Goal: Task Accomplishment & Management: Manage account settings

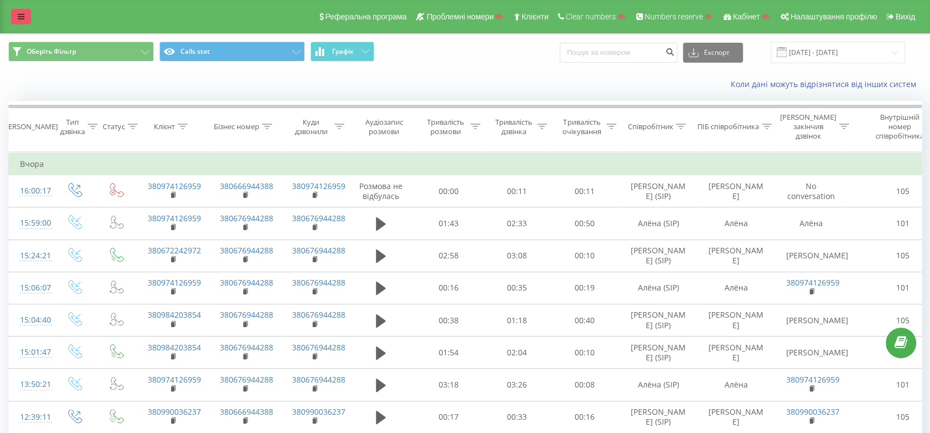
click at [11, 14] on link at bounding box center [21, 17] width 20 height 16
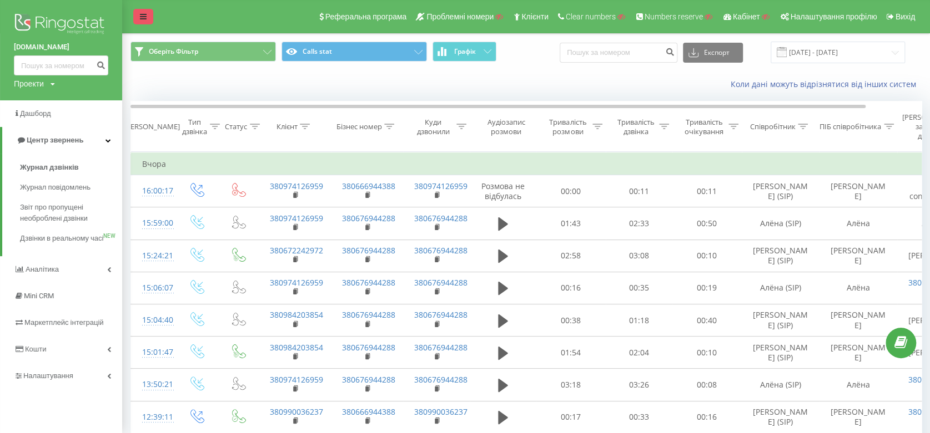
click at [137, 17] on link at bounding box center [143, 17] width 20 height 16
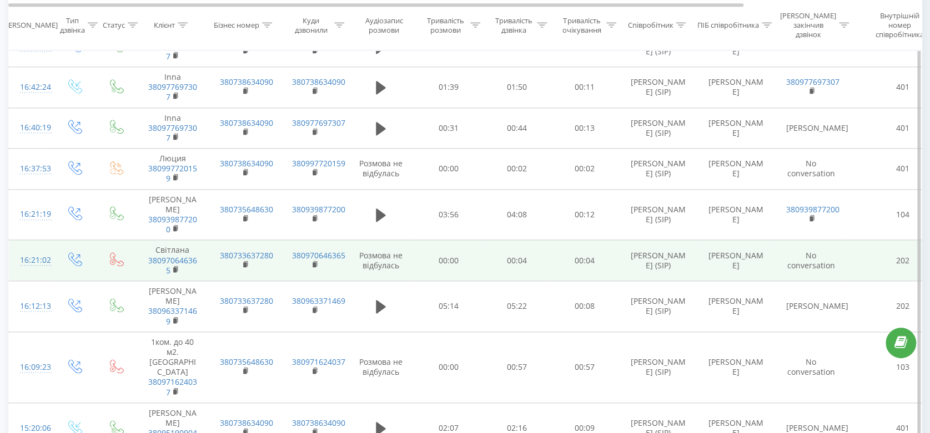
scroll to position [841, 0]
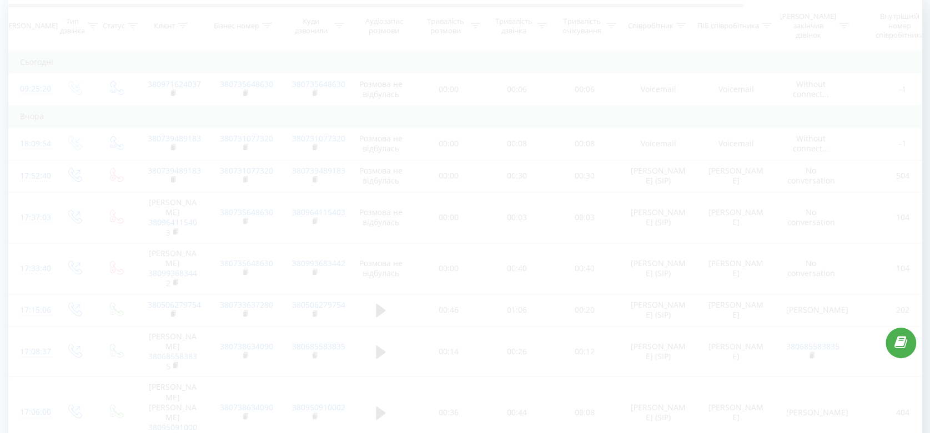
scroll to position [73, 0]
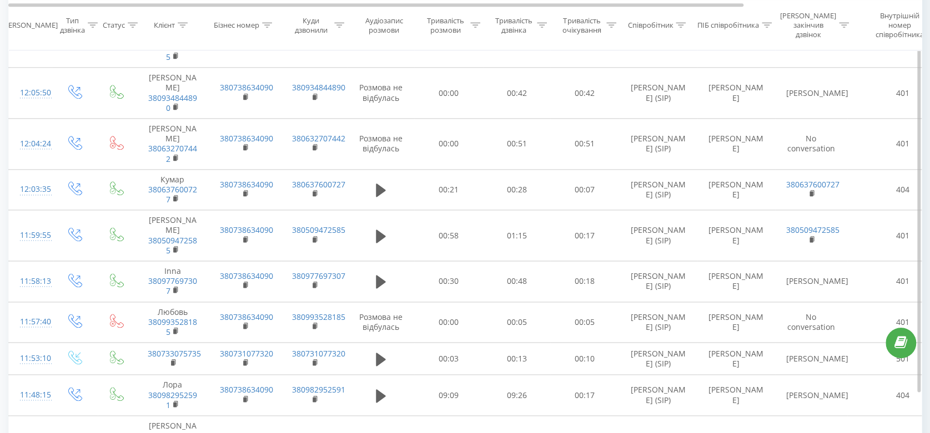
scroll to position [824, 0]
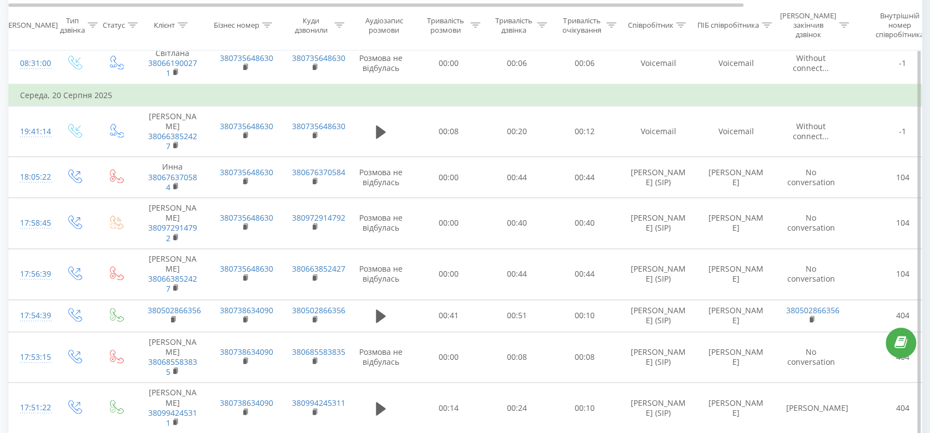
scroll to position [883, 0]
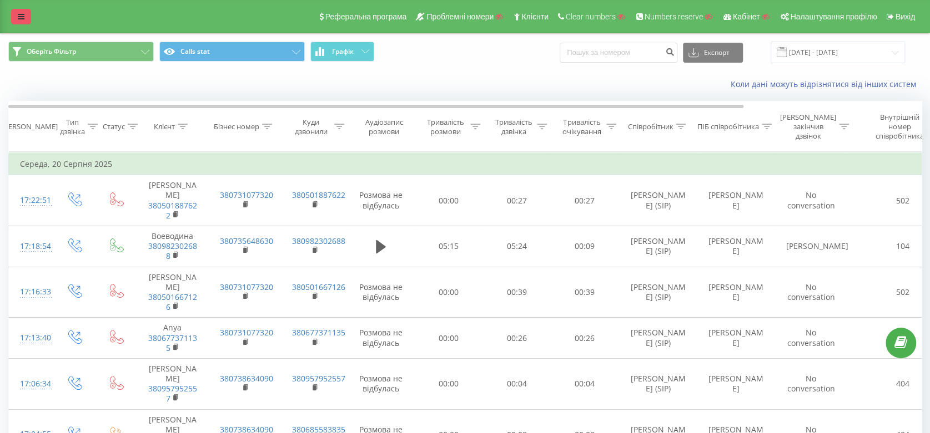
click at [17, 17] on link at bounding box center [21, 17] width 20 height 16
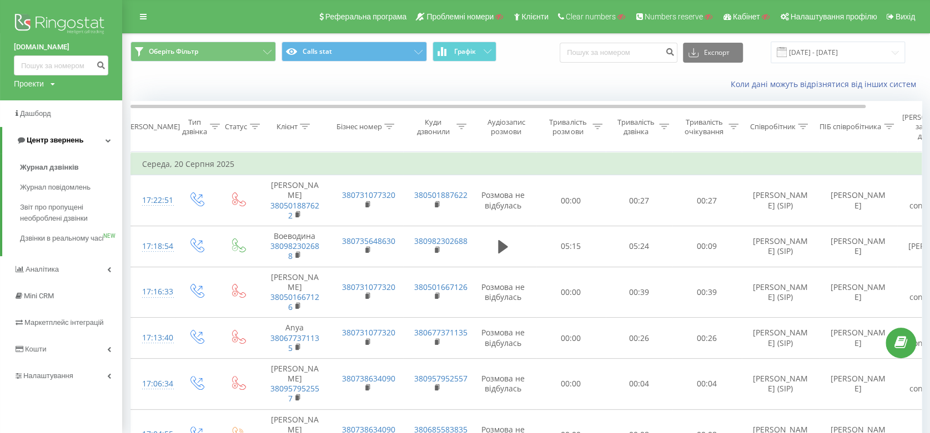
click at [49, 135] on span "Центр звернень" at bounding box center [49, 140] width 67 height 11
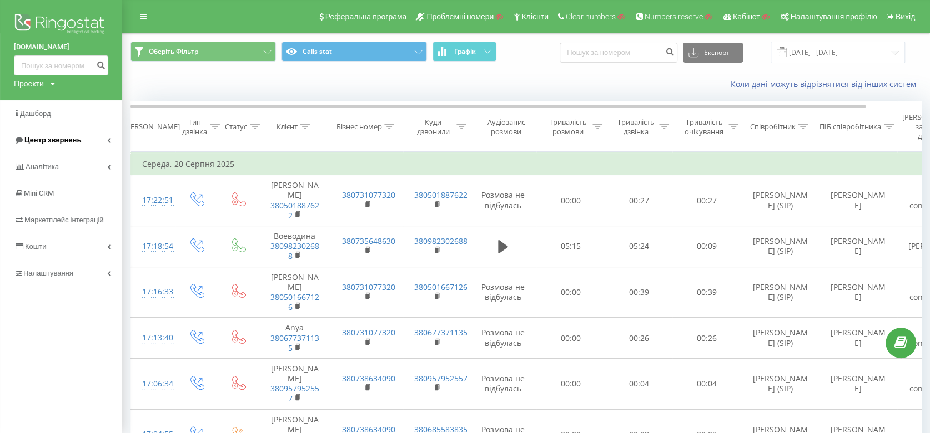
click at [49, 135] on span "Центр звернень" at bounding box center [47, 140] width 67 height 11
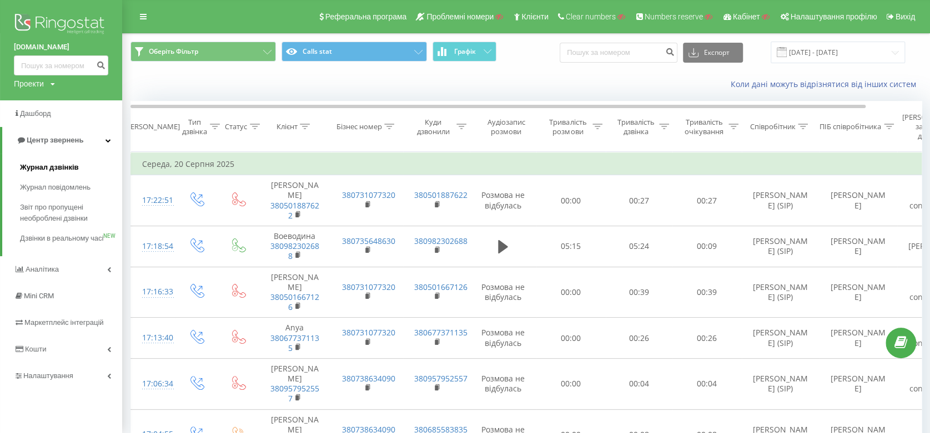
click at [59, 167] on span "Журнал дзвінків" at bounding box center [49, 167] width 59 height 11
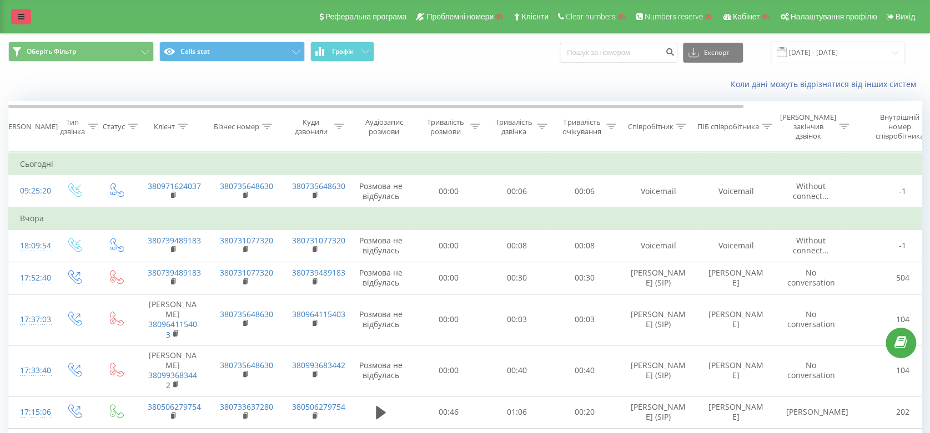
click at [16, 20] on link at bounding box center [21, 17] width 20 height 16
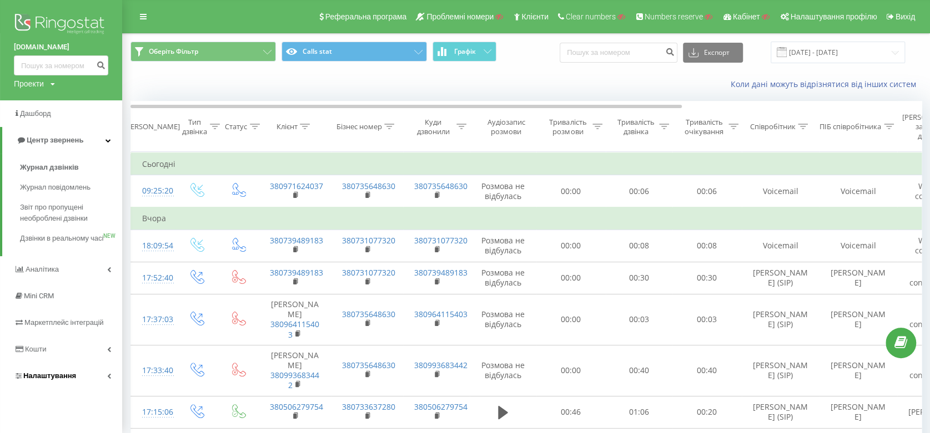
click at [55, 382] on span "Налаштування" at bounding box center [45, 376] width 62 height 11
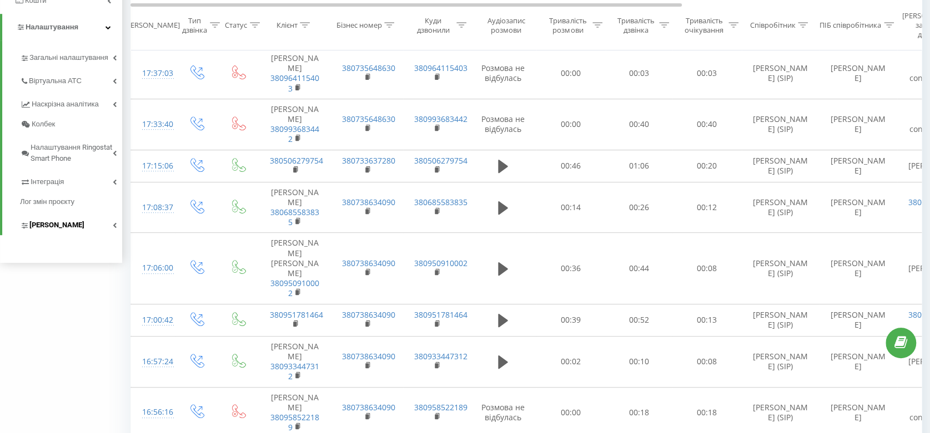
scroll to position [62, 0]
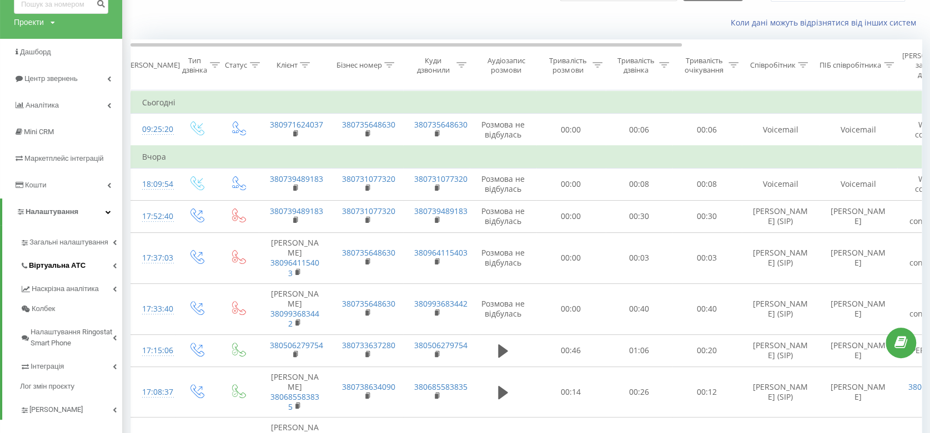
click at [67, 261] on span "Віртуальна АТС" at bounding box center [57, 265] width 57 height 11
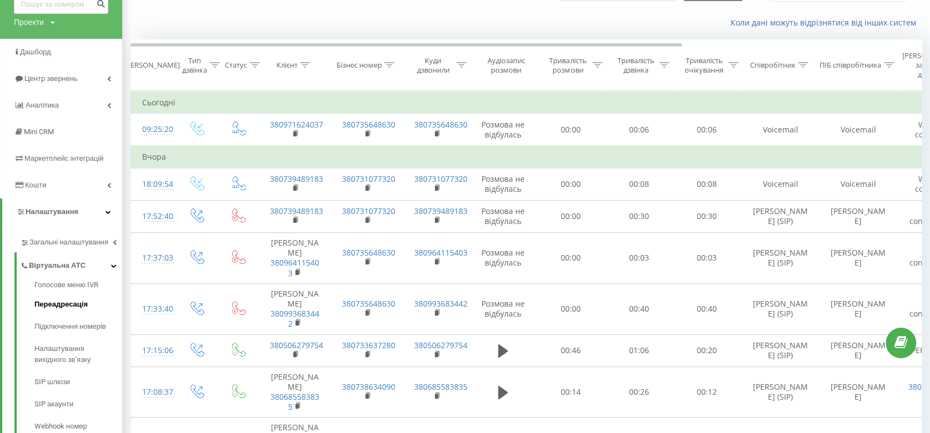
click at [72, 305] on span "Переадресація" at bounding box center [60, 304] width 53 height 11
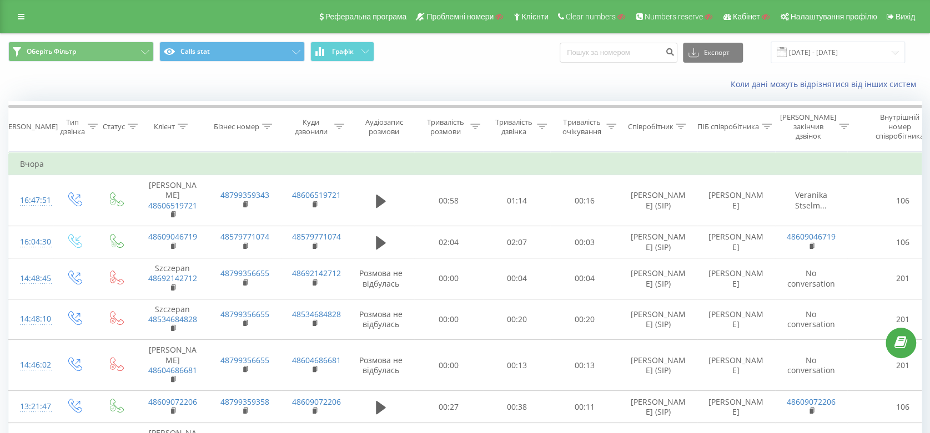
drag, startPoint x: 19, startPoint y: 27, endPoint x: 27, endPoint y: 30, distance: 8.5
click at [27, 30] on div "Реферальна програма Проблемні номери Клієнти Clear numbers Numbers reserve Кабі…" at bounding box center [465, 16] width 930 height 33
click at [24, 24] on div "Реферальна програма Проблемні номери Клієнти Clear numbers Numbers reserve Кабі…" at bounding box center [465, 16] width 930 height 33
click at [22, 17] on icon at bounding box center [21, 17] width 7 height 8
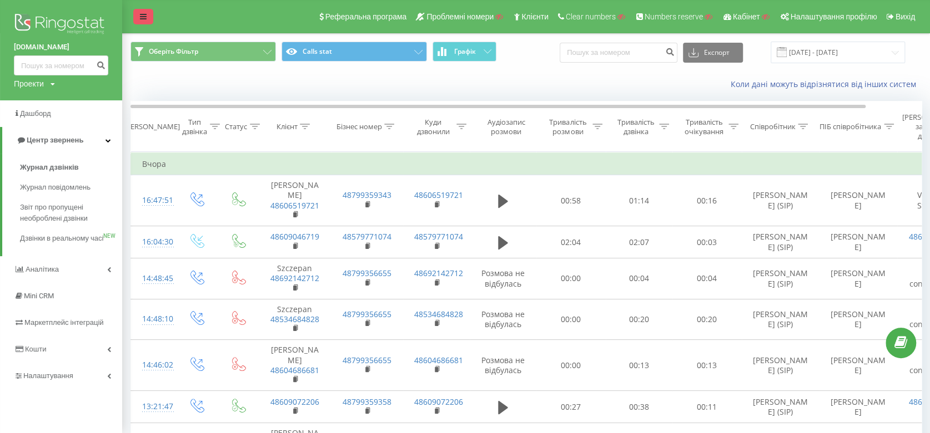
click at [135, 16] on link at bounding box center [143, 17] width 20 height 16
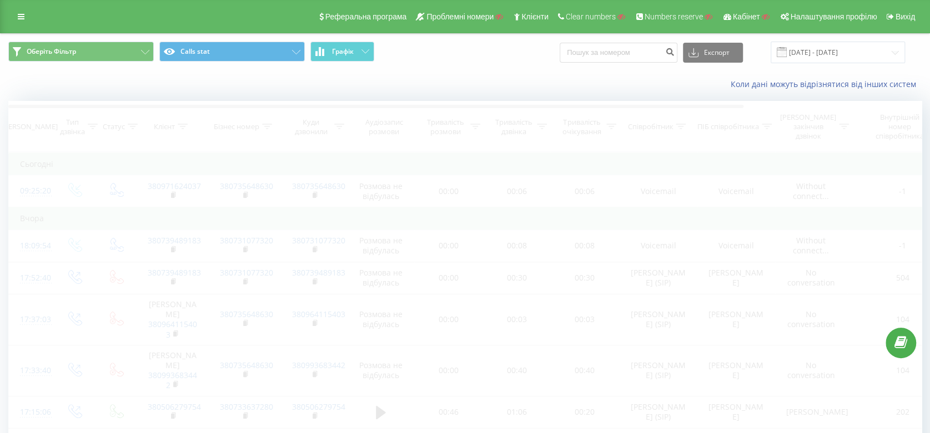
click at [632, 58] on div "Оберіть Фільтр Calls stat Графік Експорт .csv .xls .xlsx 22.07.2025 - 22.08.2025" at bounding box center [465, 52] width 929 height 37
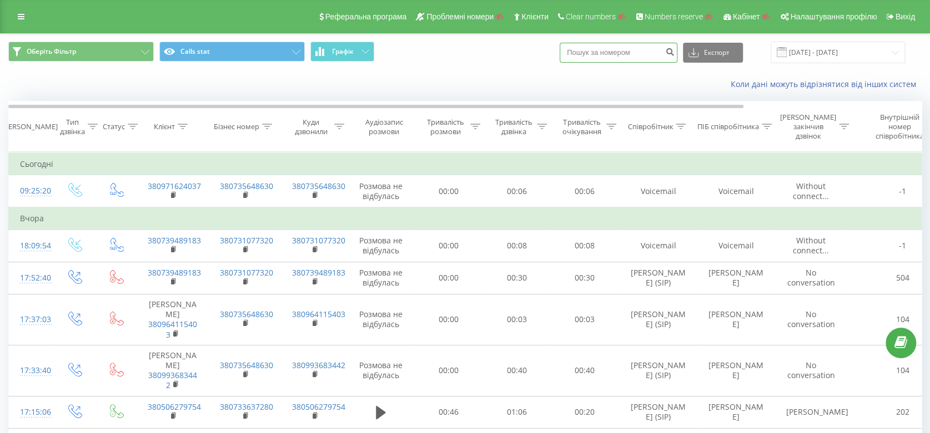
click at [639, 53] on input at bounding box center [618, 53] width 118 height 20
paste input "380955276348"
type input "380955276348"
click at [674, 51] on icon "submit" at bounding box center [669, 50] width 9 height 7
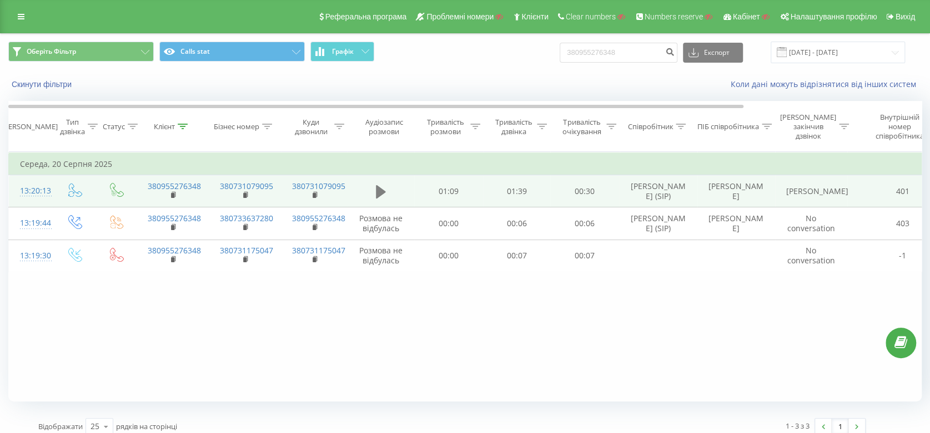
click at [373, 189] on button at bounding box center [380, 192] width 17 height 17
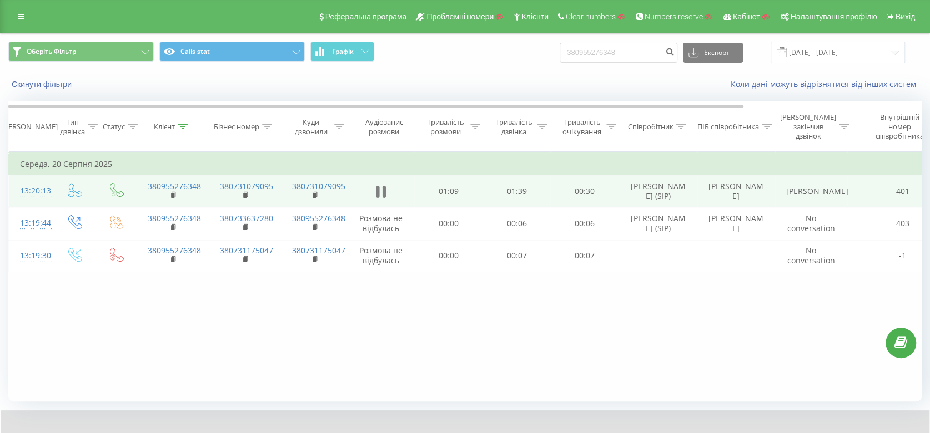
click at [383, 195] on icon at bounding box center [383, 192] width 3 height 12
click at [275, 44] on button "Calls stat" at bounding box center [231, 52] width 145 height 20
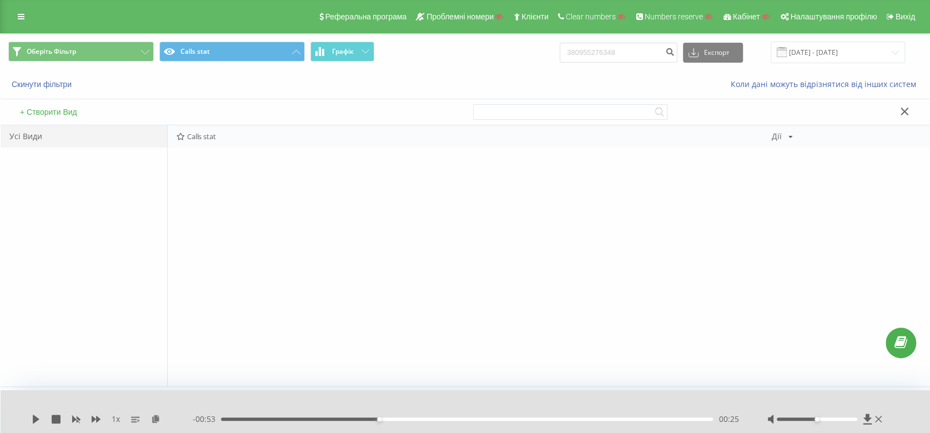
click at [191, 136] on span "Calls stat" at bounding box center [474, 137] width 595 height 8
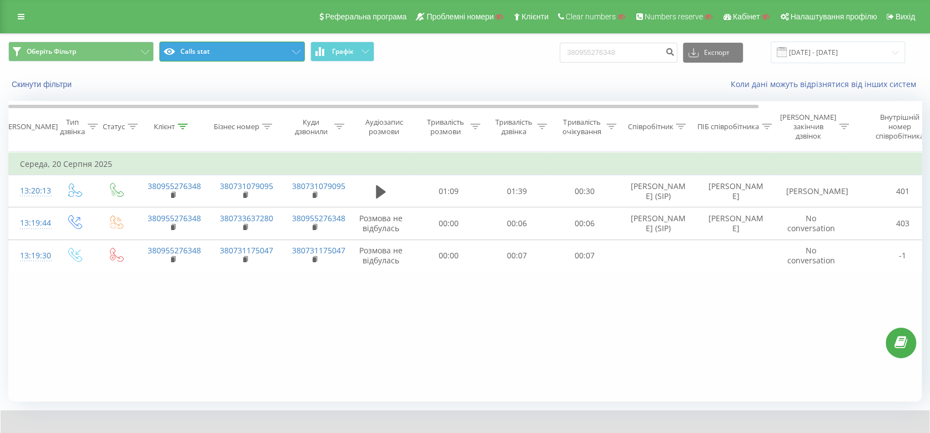
click at [268, 53] on button "Calls stat" at bounding box center [231, 52] width 145 height 20
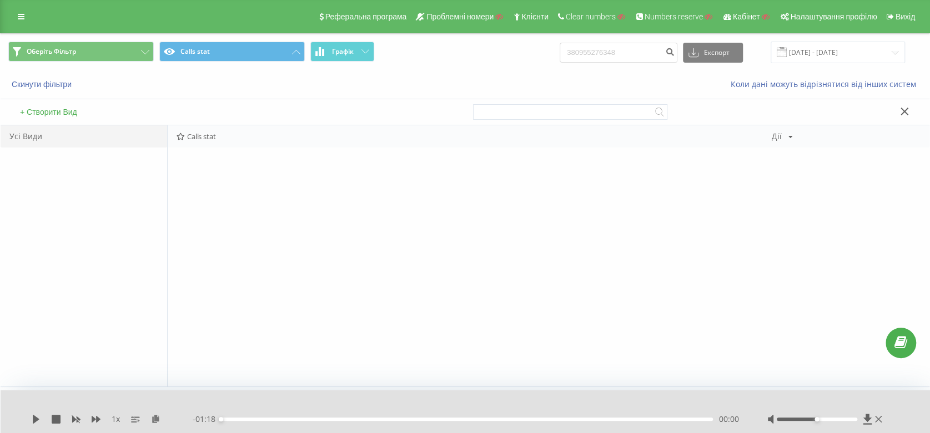
click at [783, 139] on div "Дії Редагувати Копіювати Видалити За замовчуванням Поділитися" at bounding box center [782, 137] width 21 height 8
click at [829, 152] on span "Редагувати" at bounding box center [819, 151] width 37 height 9
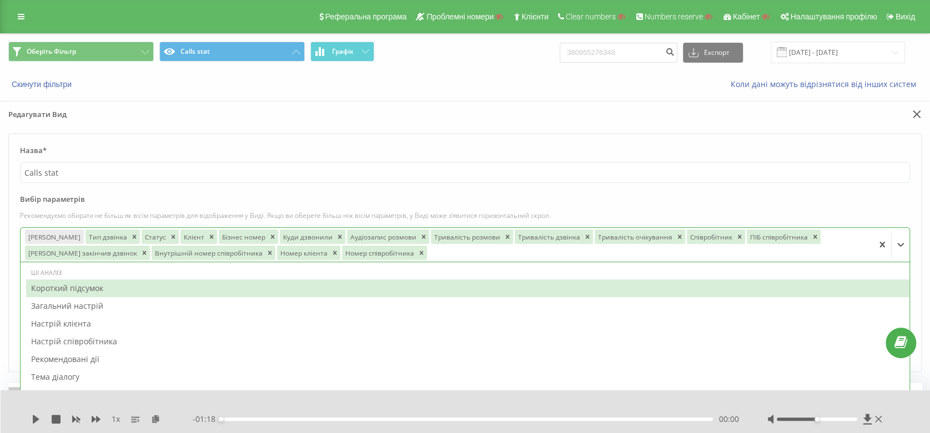
click at [435, 256] on div at bounding box center [648, 252] width 441 height 13
type input "сх"
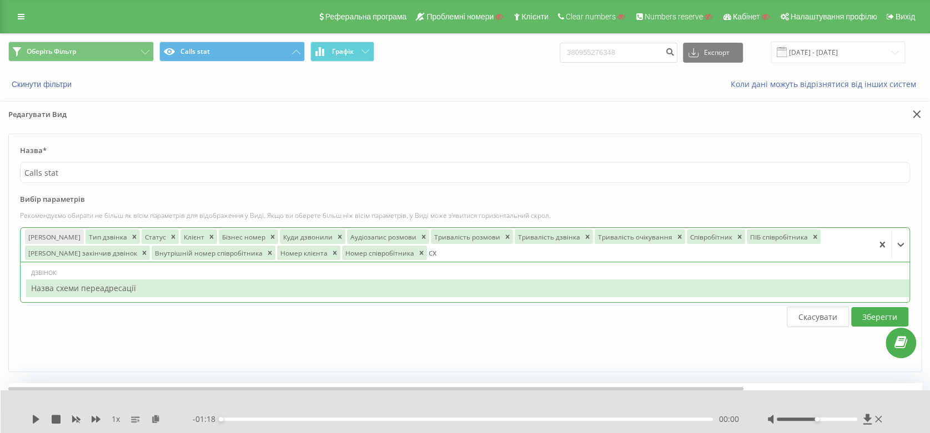
click at [400, 293] on div "Назва схеми переадресації" at bounding box center [467, 289] width 883 height 18
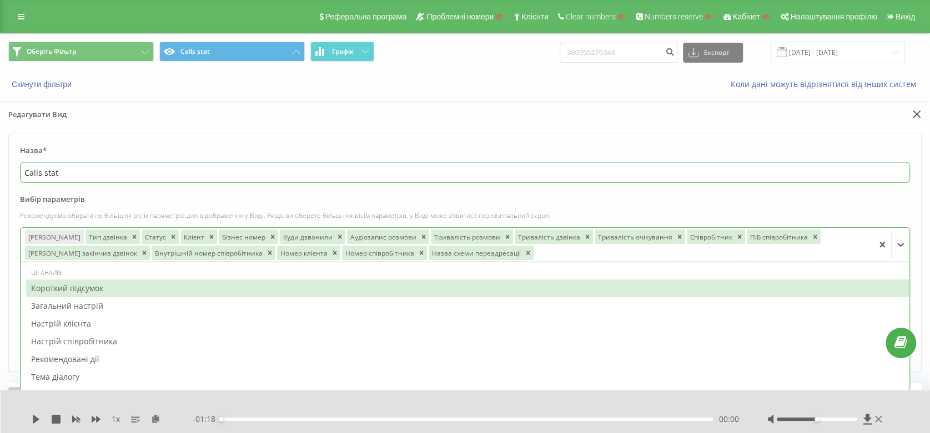
click at [794, 178] on input "Calls stat" at bounding box center [465, 172] width 890 height 21
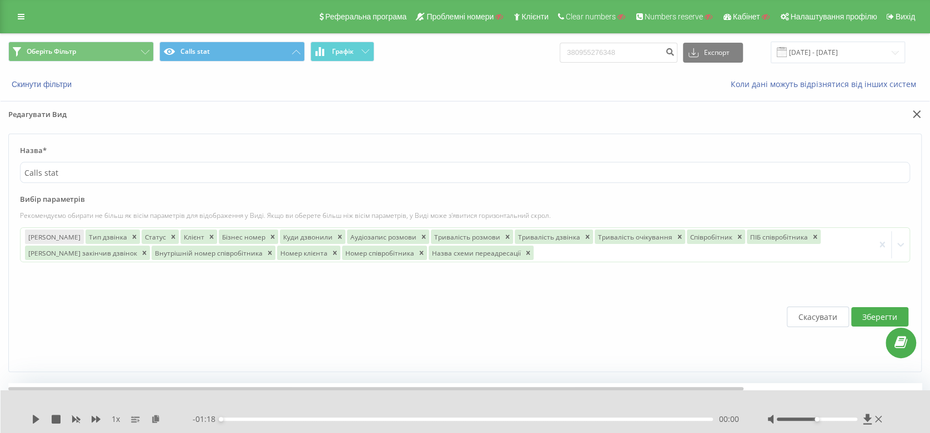
click at [841, 206] on label "Вибір параметрів" at bounding box center [465, 202] width 890 height 17
click at [866, 307] on button "Зберегти" at bounding box center [879, 316] width 57 height 19
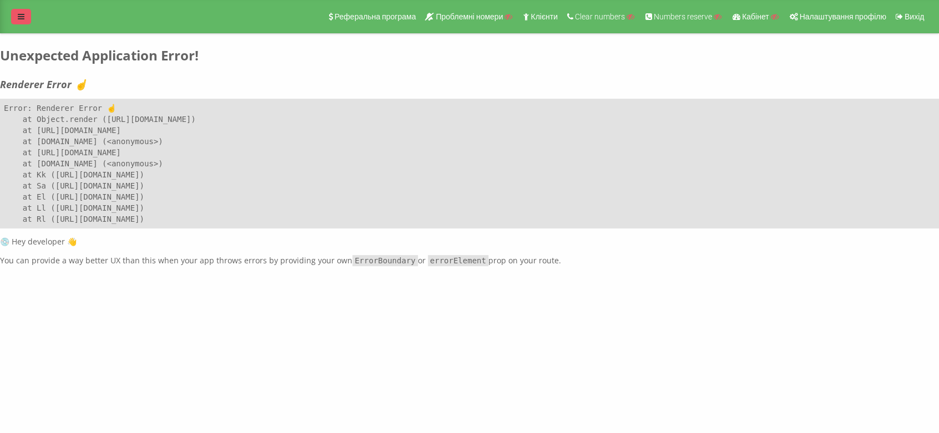
click at [17, 11] on link at bounding box center [21, 17] width 20 height 16
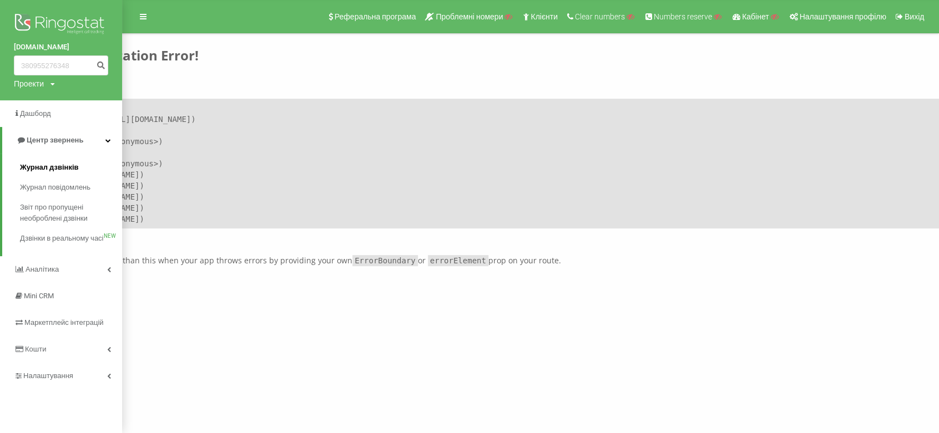
click at [65, 172] on span "Журнал дзвінків" at bounding box center [49, 167] width 59 height 11
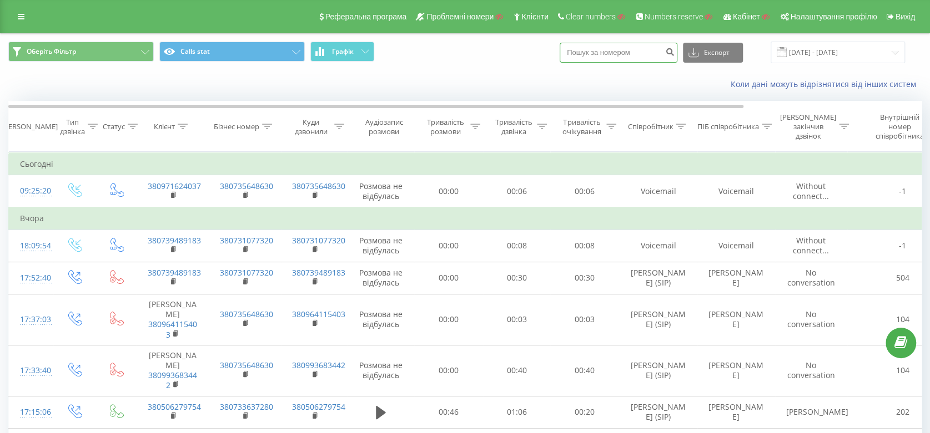
click at [639, 49] on input at bounding box center [618, 53] width 118 height 20
paste input "380955276348"
type input "380955276348"
click at [674, 52] on icon "submit" at bounding box center [669, 50] width 9 height 7
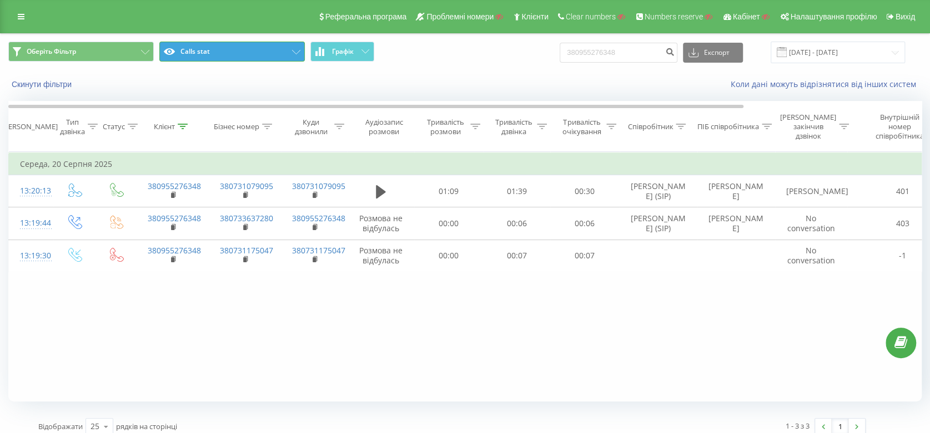
click at [249, 54] on button "Calls stat" at bounding box center [231, 52] width 145 height 20
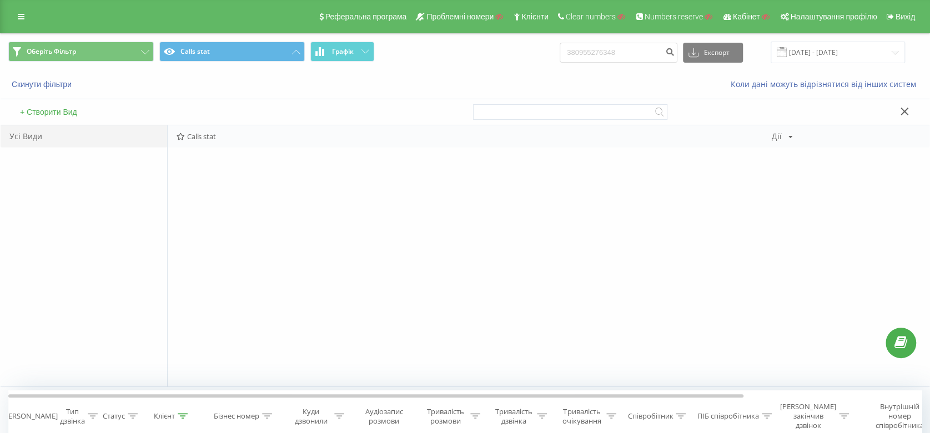
click at [779, 135] on div "Дії" at bounding box center [777, 137] width 10 height 8
click at [809, 155] on span "Редагувати" at bounding box center [819, 151] width 37 height 9
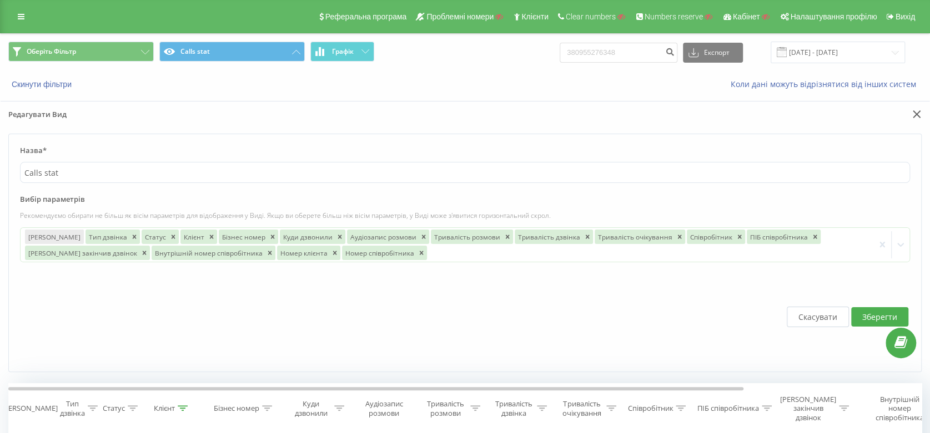
click at [813, 309] on button "Скасувати" at bounding box center [818, 317] width 62 height 21
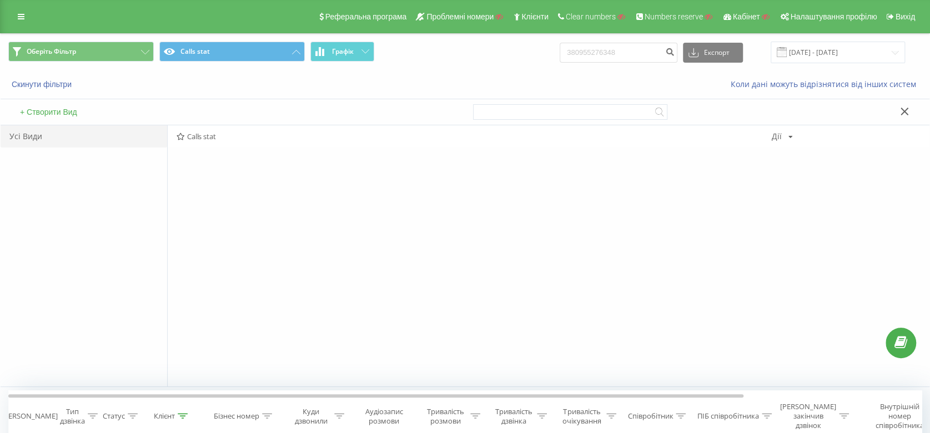
click at [26, 112] on button "+ Створити Вид" at bounding box center [49, 112] width 64 height 10
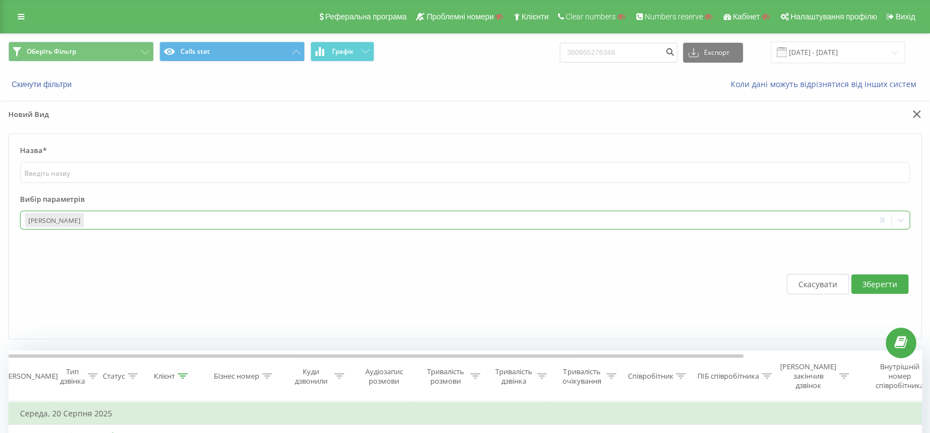
click at [98, 212] on div "[PERSON_NAME]" at bounding box center [447, 220] width 853 height 18
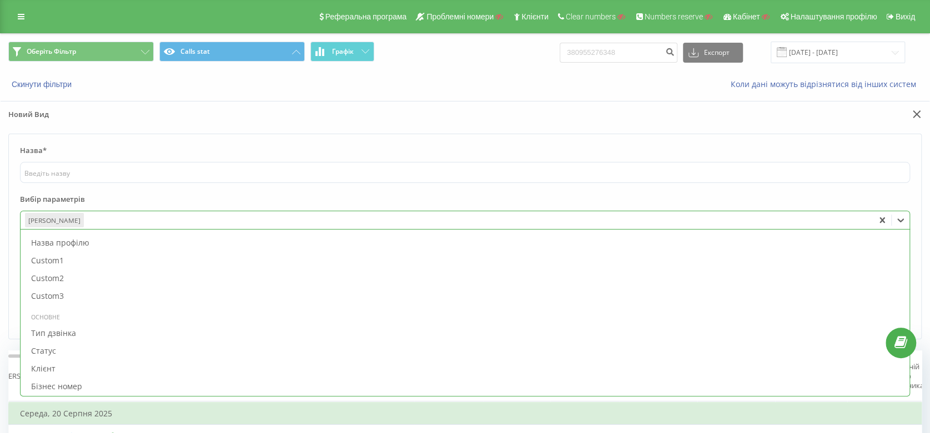
scroll to position [493, 0]
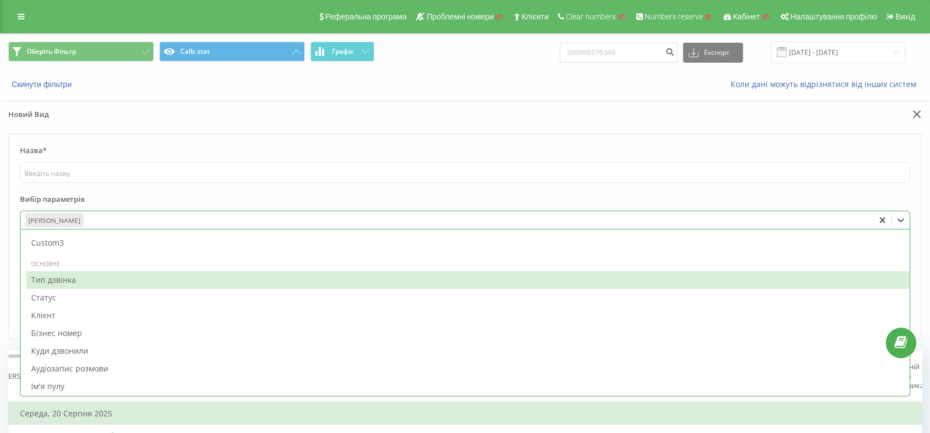
click at [112, 275] on div "Тип дзвінка" at bounding box center [467, 280] width 883 height 18
click at [112, 275] on div "Статус" at bounding box center [467, 280] width 883 height 18
click at [112, 275] on div "Клієнт" at bounding box center [467, 280] width 883 height 18
click at [112, 289] on div "Бізнес номер" at bounding box center [467, 298] width 883 height 18
click at [112, 275] on div "Куди дзвонили" at bounding box center [467, 280] width 883 height 18
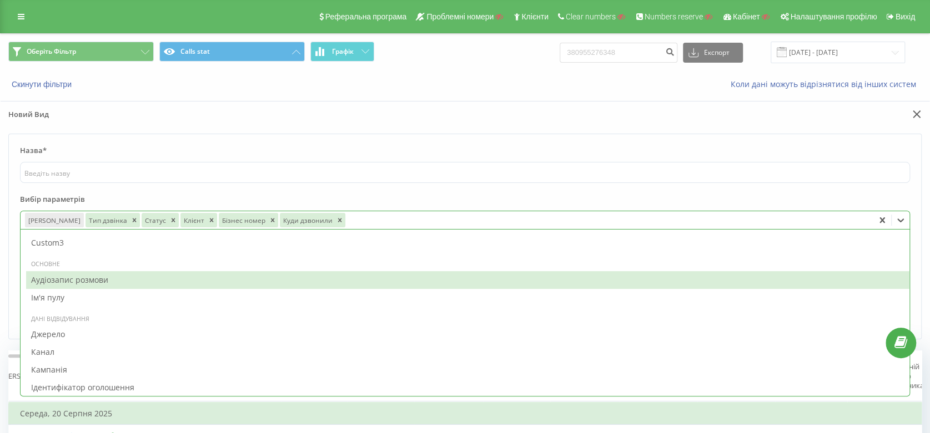
click at [112, 275] on div "Аудіозапис розмови" at bounding box center [467, 280] width 883 height 18
click at [112, 275] on div "Ім'я пулу" at bounding box center [467, 280] width 883 height 18
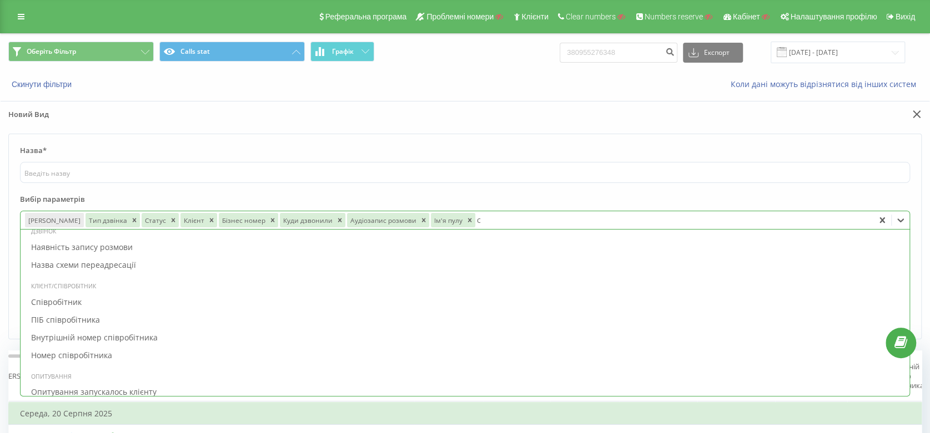
type input "сх"
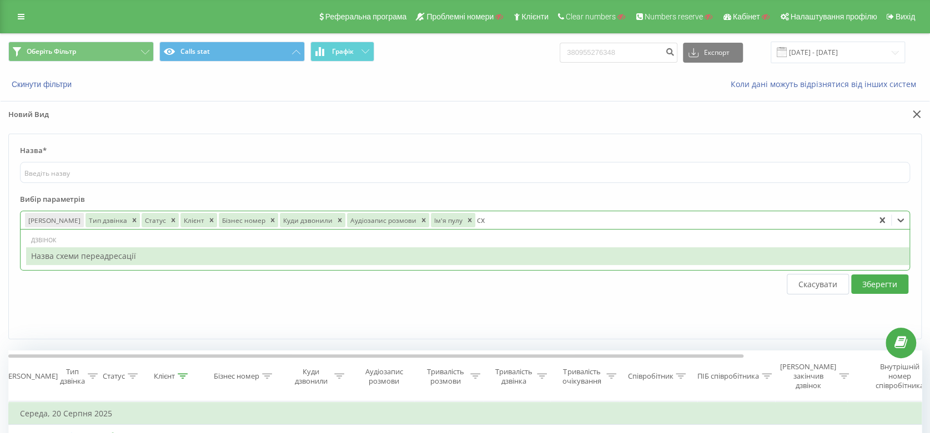
scroll to position [0, 0]
click at [138, 256] on div "Назва схеми переадресації" at bounding box center [467, 257] width 883 height 18
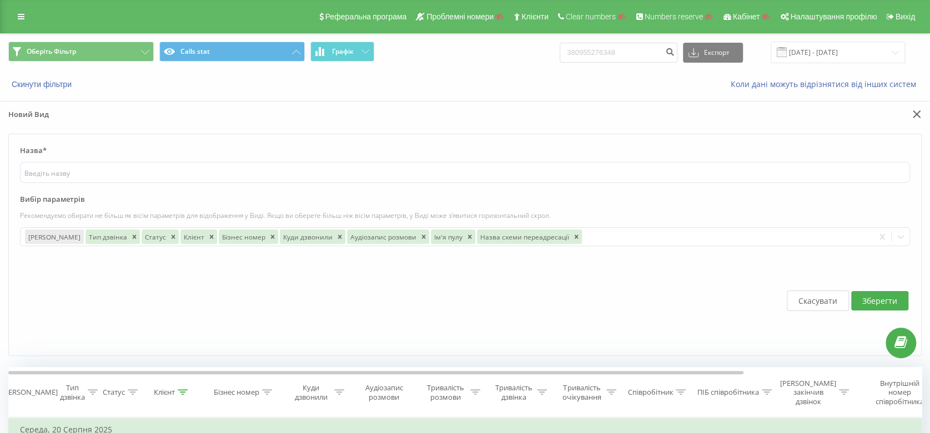
click at [740, 203] on label "Вибір параметрів" at bounding box center [465, 202] width 890 height 17
click at [870, 304] on button "Зберегти" at bounding box center [879, 300] width 57 height 19
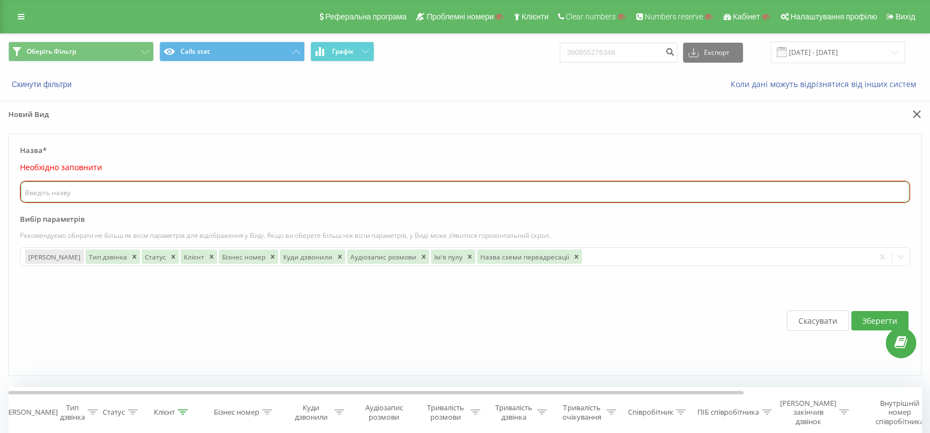
click at [275, 190] on input "text" at bounding box center [465, 192] width 889 height 21
type input "тест"
click at [863, 317] on button "Зберегти" at bounding box center [879, 320] width 57 height 19
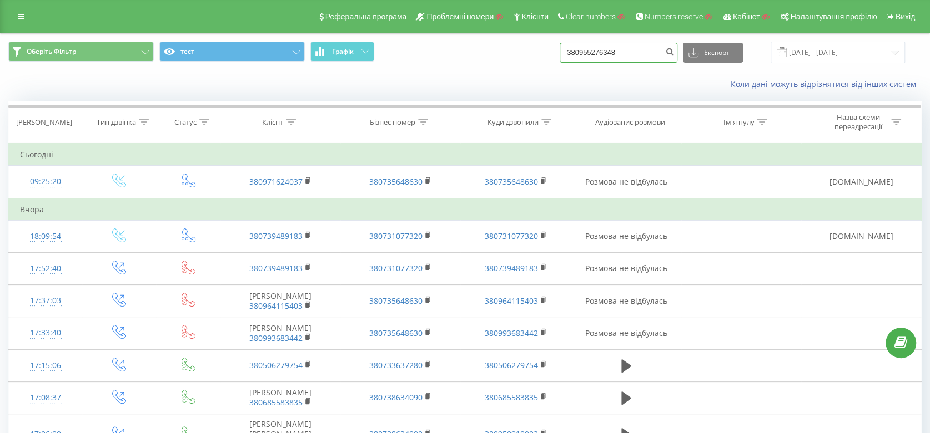
click at [628, 56] on input "380955276348" at bounding box center [618, 53] width 118 height 20
click at [674, 52] on icon "submit" at bounding box center [669, 50] width 9 height 7
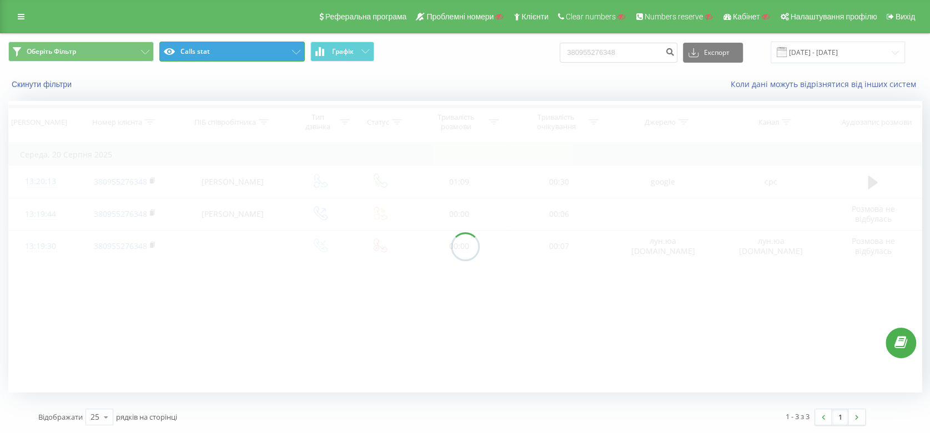
click at [268, 49] on button "Calls stat" at bounding box center [231, 52] width 145 height 20
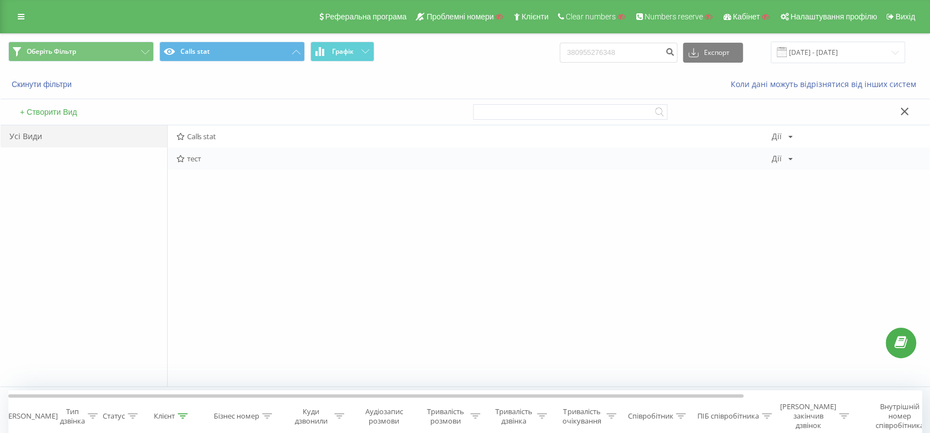
click at [195, 169] on div "тест [PERSON_NAME] Копіювати Видалити За замовчуванням Поділитися" at bounding box center [549, 159] width 762 height 22
click at [186, 158] on span "тест" at bounding box center [474, 159] width 595 height 8
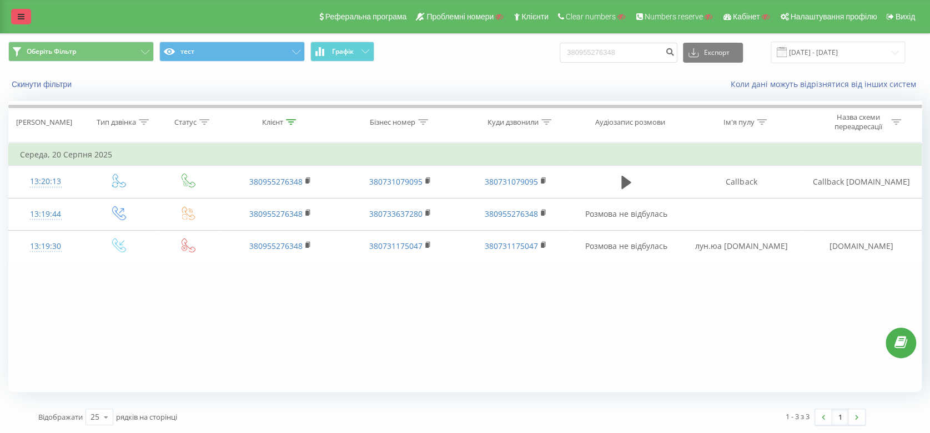
click at [26, 13] on link at bounding box center [21, 17] width 20 height 16
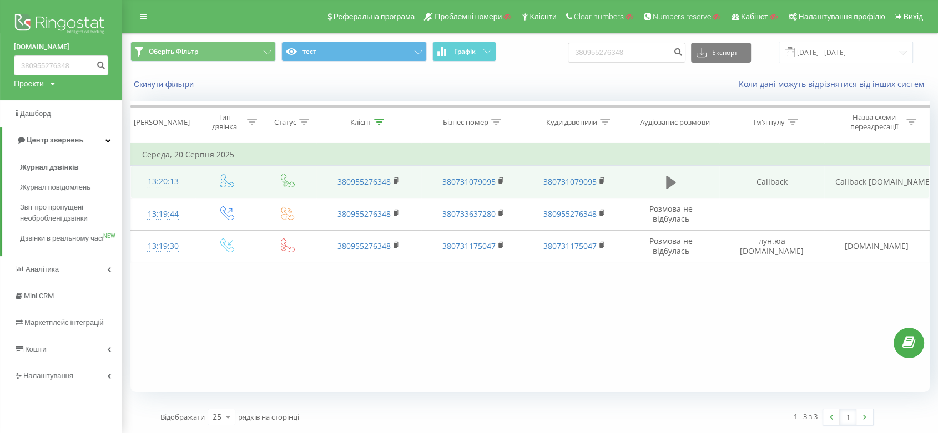
click at [678, 175] on button at bounding box center [671, 182] width 17 height 17
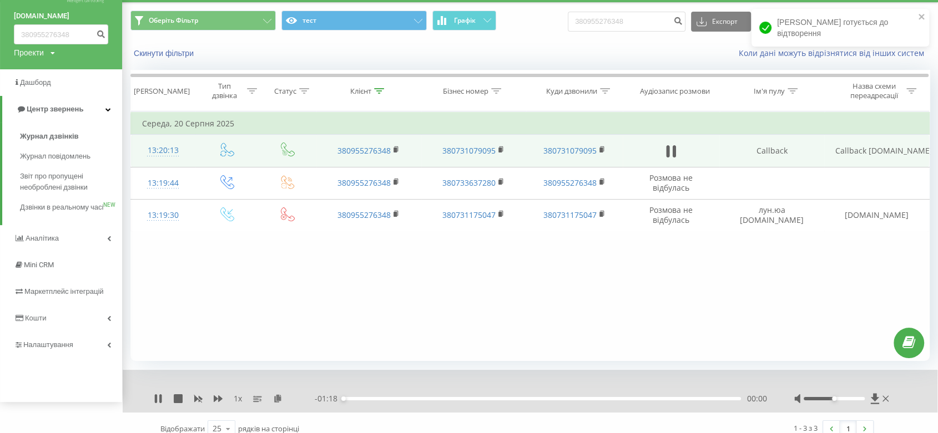
scroll to position [43, 0]
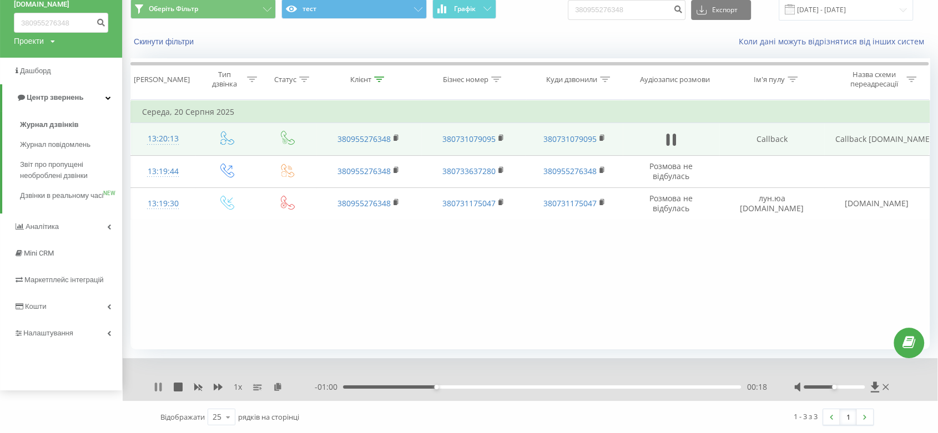
click at [159, 383] on icon at bounding box center [158, 387] width 9 height 9
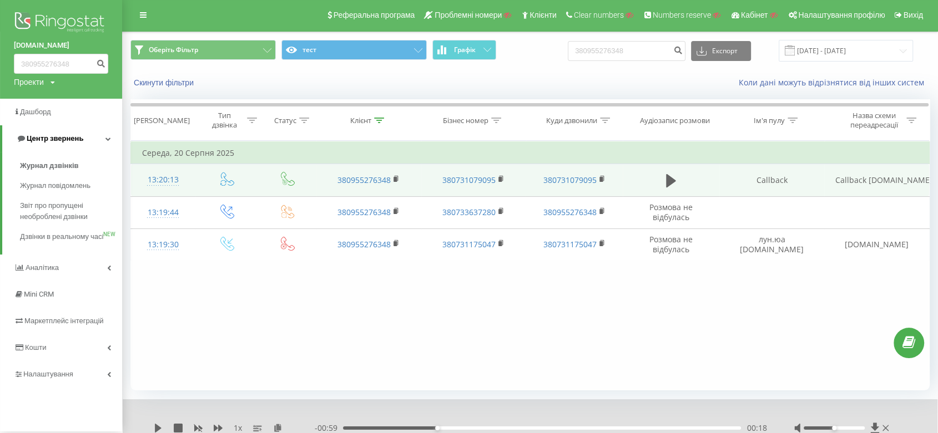
scroll to position [0, 0]
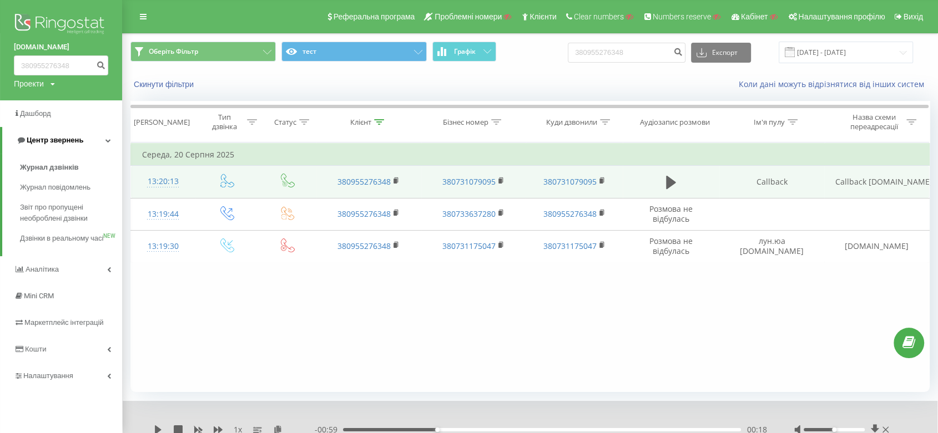
click at [61, 132] on link "Центр звернень" at bounding box center [62, 140] width 120 height 27
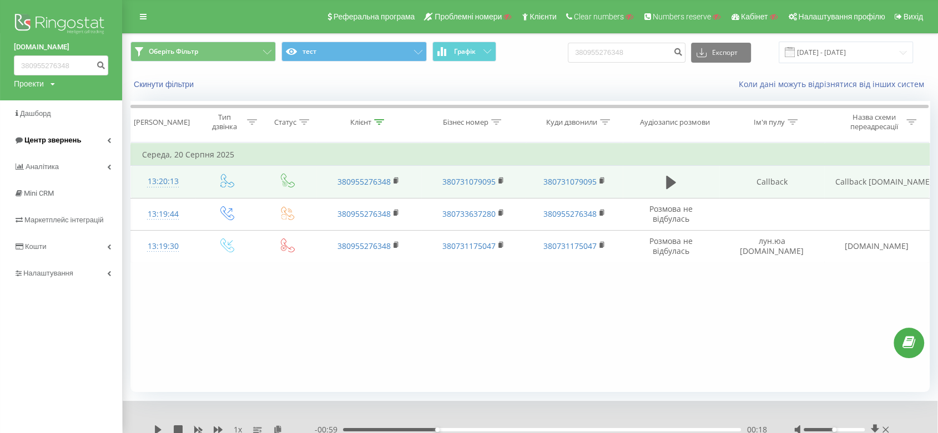
click at [68, 142] on span "Центр звернень" at bounding box center [52, 140] width 57 height 8
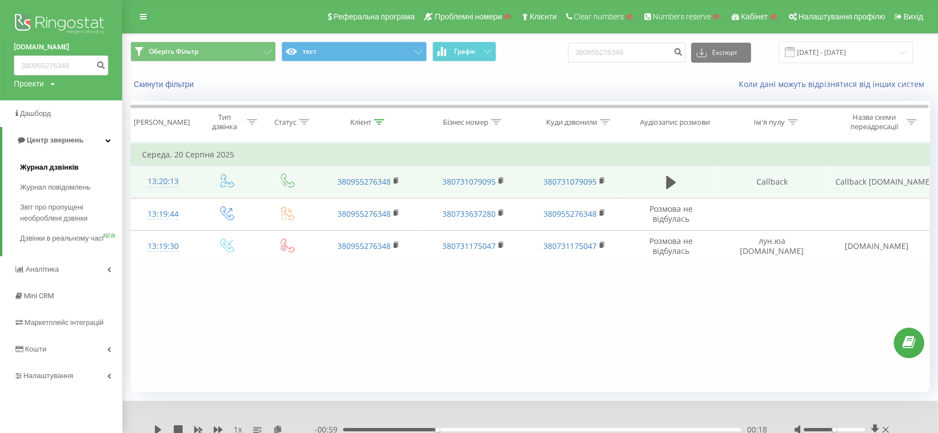
click at [59, 167] on span "Журнал дзвінків" at bounding box center [49, 167] width 59 height 11
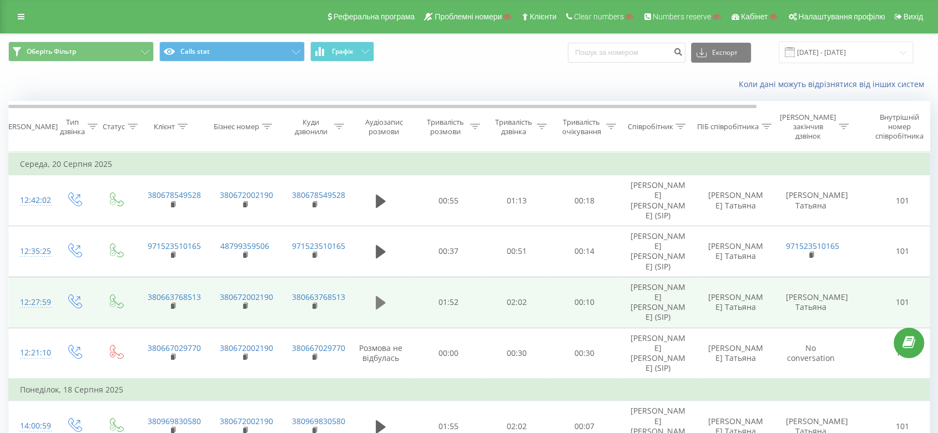
click at [377, 296] on icon at bounding box center [381, 302] width 10 height 13
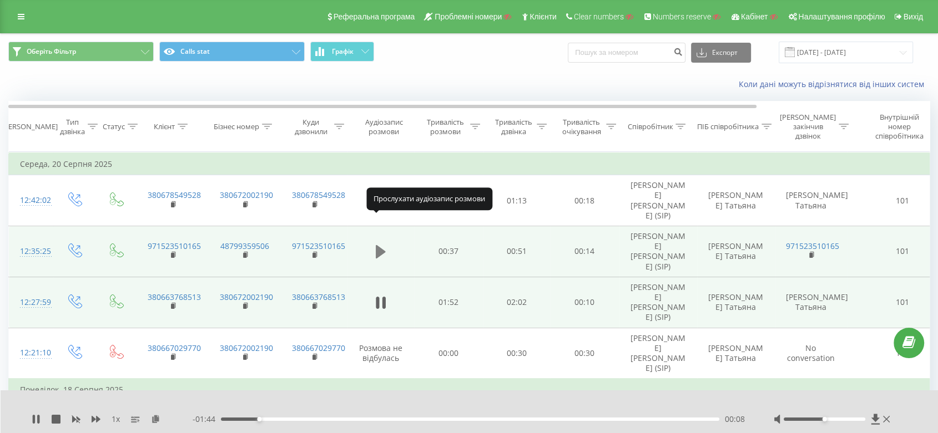
click at [377, 244] on icon at bounding box center [381, 252] width 10 height 16
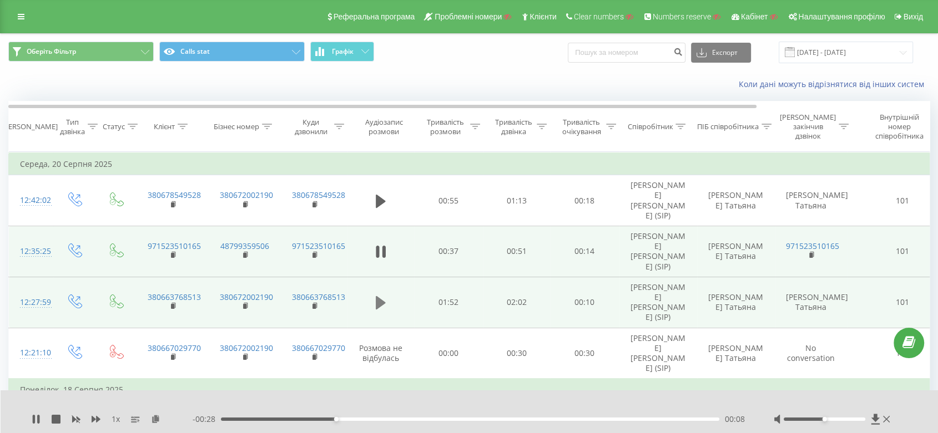
click at [378, 296] on icon at bounding box center [381, 302] width 10 height 13
click at [231, 420] on div "00:02" at bounding box center [470, 419] width 498 height 3
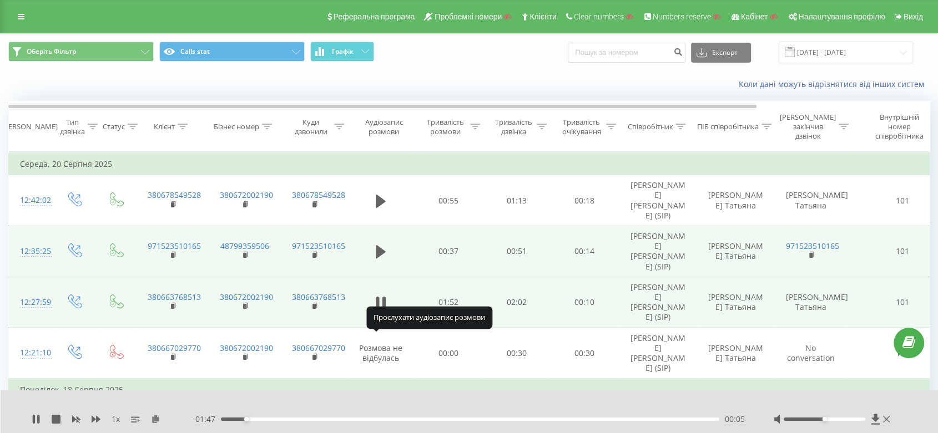
click at [377, 421] on icon at bounding box center [381, 427] width 10 height 13
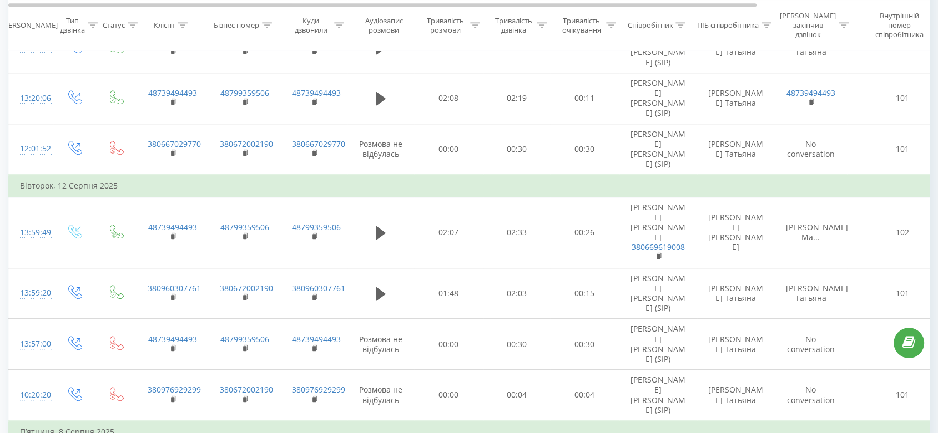
scroll to position [794, 0]
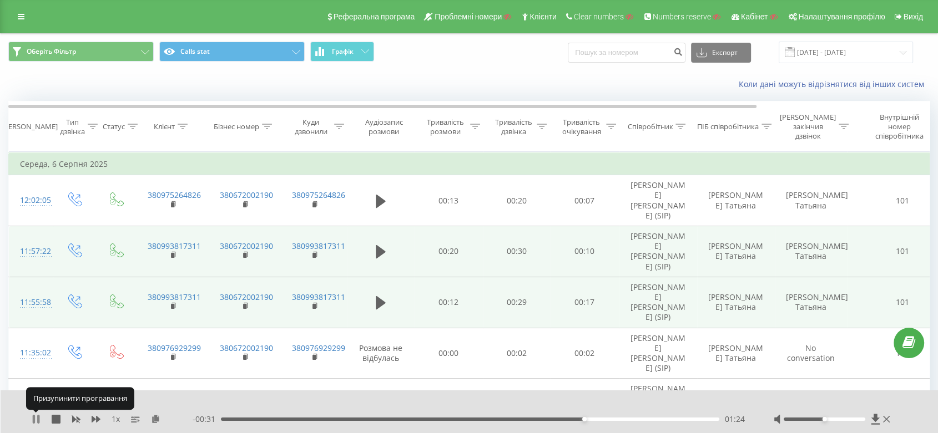
click at [33, 417] on icon at bounding box center [34, 419] width 2 height 9
click at [33, 417] on icon at bounding box center [36, 419] width 7 height 9
click at [33, 417] on icon at bounding box center [34, 419] width 2 height 9
click at [6, 19] on div "Реферальна програма Проблемні номери Клієнти Clear numbers Numbers reserve Кабі…" at bounding box center [469, 16] width 938 height 33
